Goal: Task Accomplishment & Management: Use online tool/utility

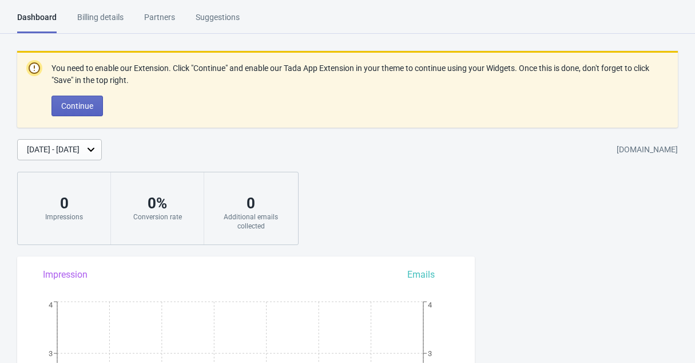
scroll to position [9, 0]
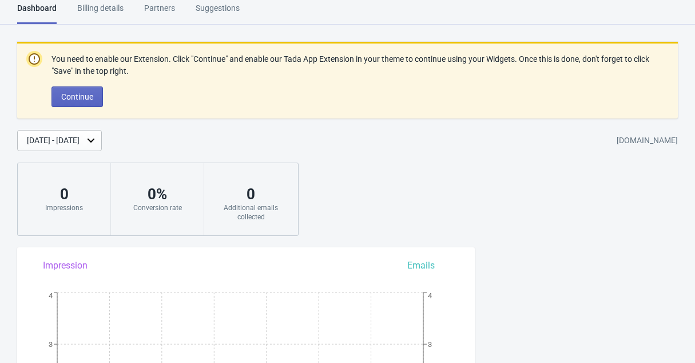
click at [119, 6] on div "Billing details" at bounding box center [100, 12] width 46 height 20
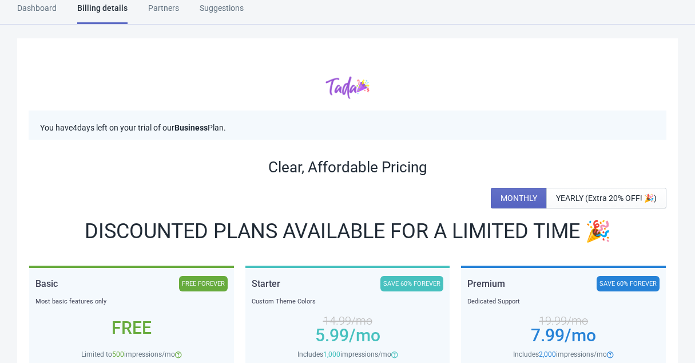
click at [43, 5] on div "Dashboard" at bounding box center [36, 12] width 39 height 20
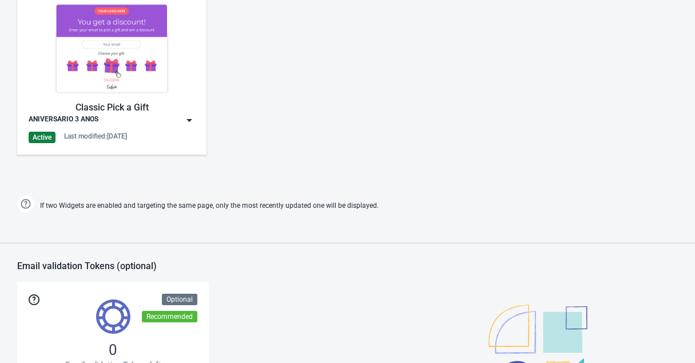
scroll to position [691, 0]
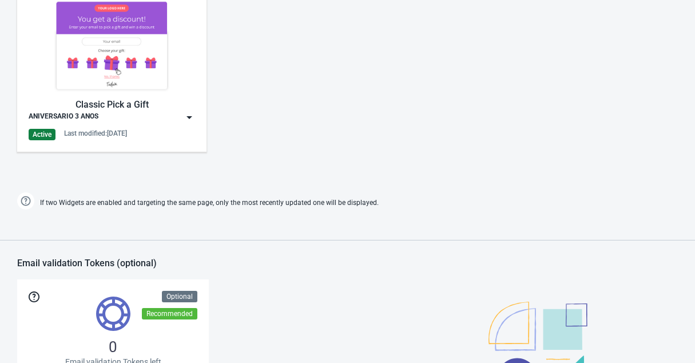
click at [179, 126] on div "Classic Pick a Gift ANIVERSARIO 3 ANOS Active Last modified: [DATE]" at bounding box center [112, 69] width 166 height 141
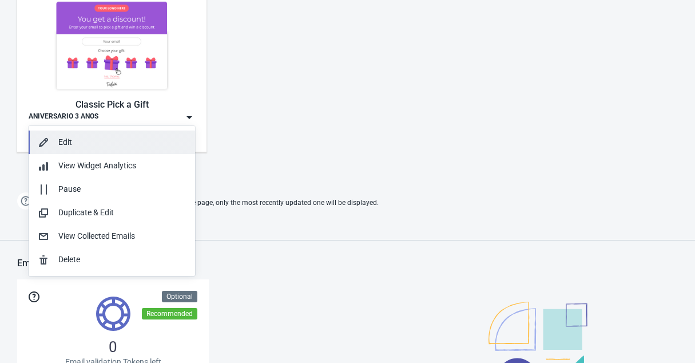
click at [105, 140] on div "Edit" at bounding box center [122, 142] width 128 height 12
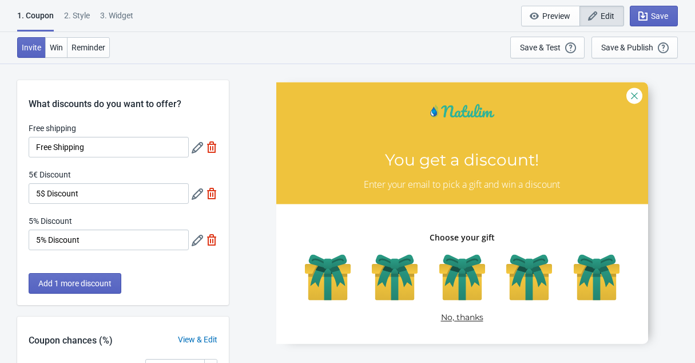
scroll to position [174, 0]
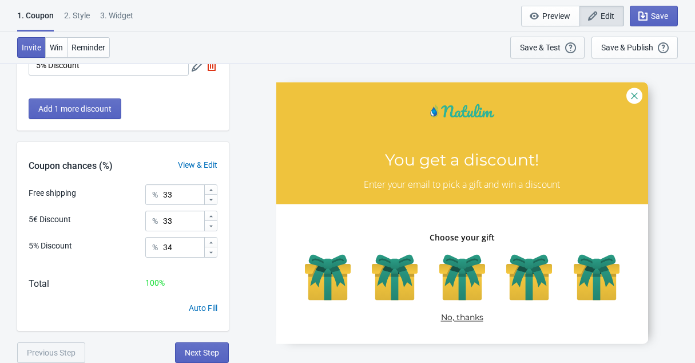
click at [538, 48] on div "Save & Test" at bounding box center [540, 47] width 41 height 9
